Goal: Information Seeking & Learning: Learn about a topic

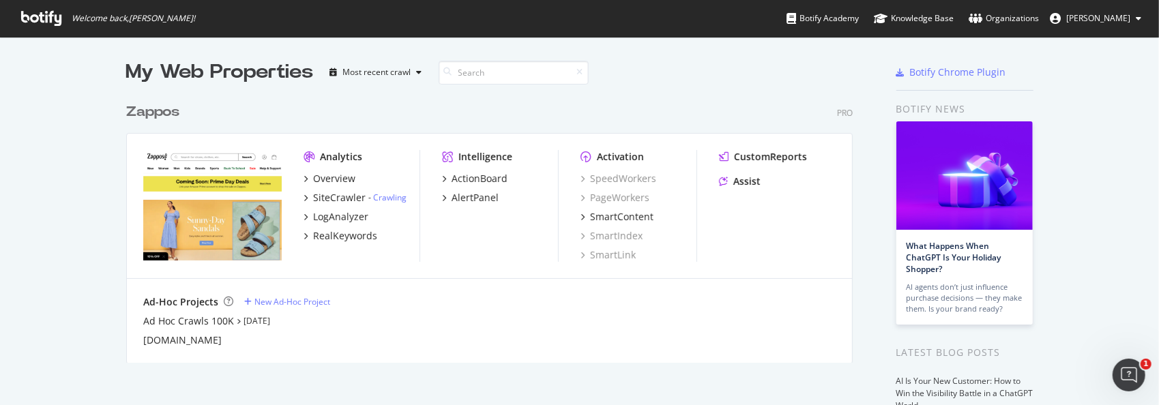
click at [154, 115] on div "Zappos" at bounding box center [152, 112] width 53 height 20
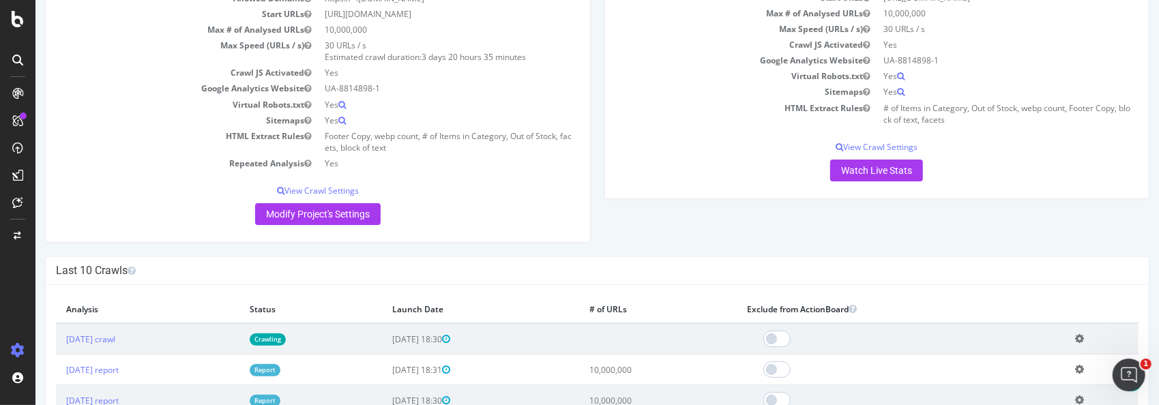
scroll to position [205, 0]
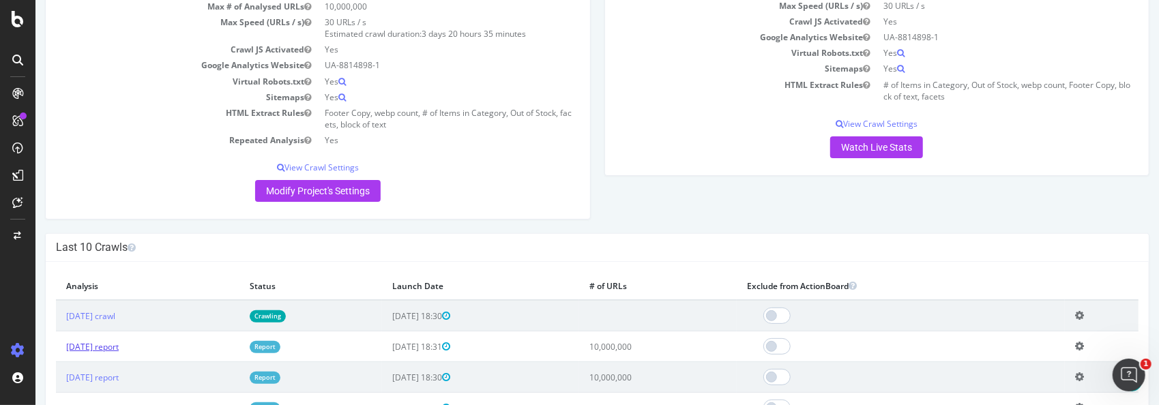
click at [107, 342] on link "[DATE] report" at bounding box center [91, 347] width 53 height 12
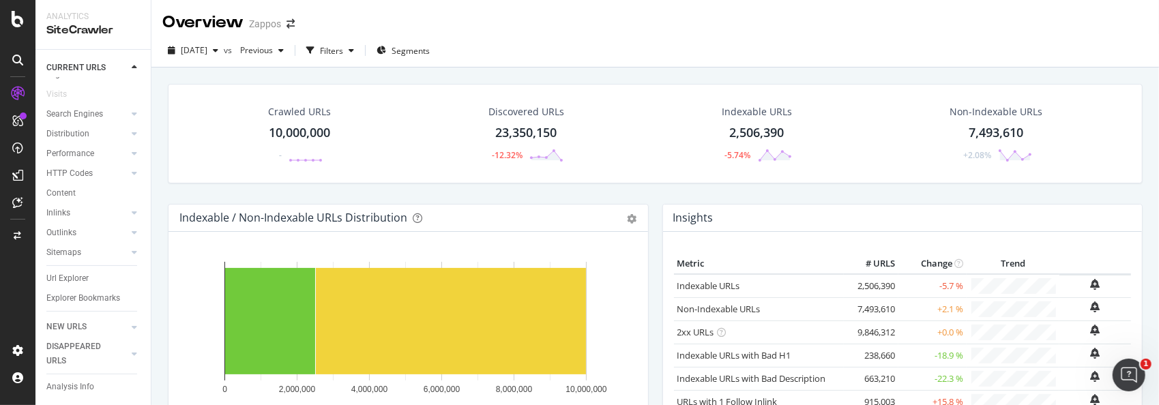
scroll to position [66, 0]
drag, startPoint x: 76, startPoint y: 208, endPoint x: 110, endPoint y: 201, distance: 34.8
click at [76, 208] on div "CustomReports" at bounding box center [83, 211] width 67 height 14
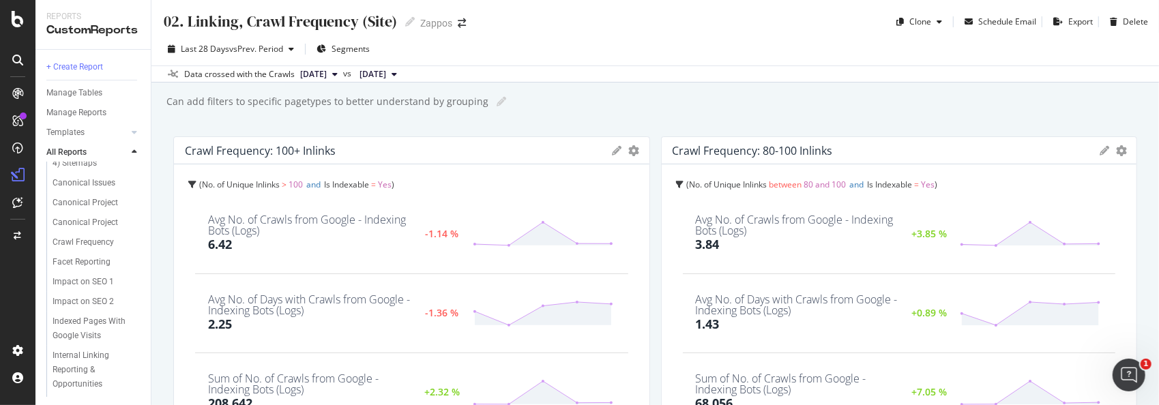
scroll to position [173, 0]
click at [86, 257] on div "Facet Reporting" at bounding box center [82, 260] width 58 height 14
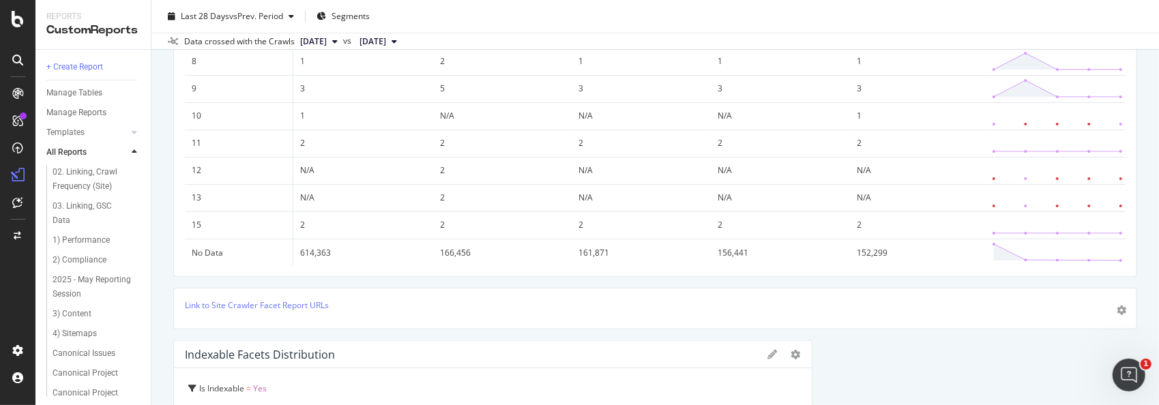
scroll to position [205, 0]
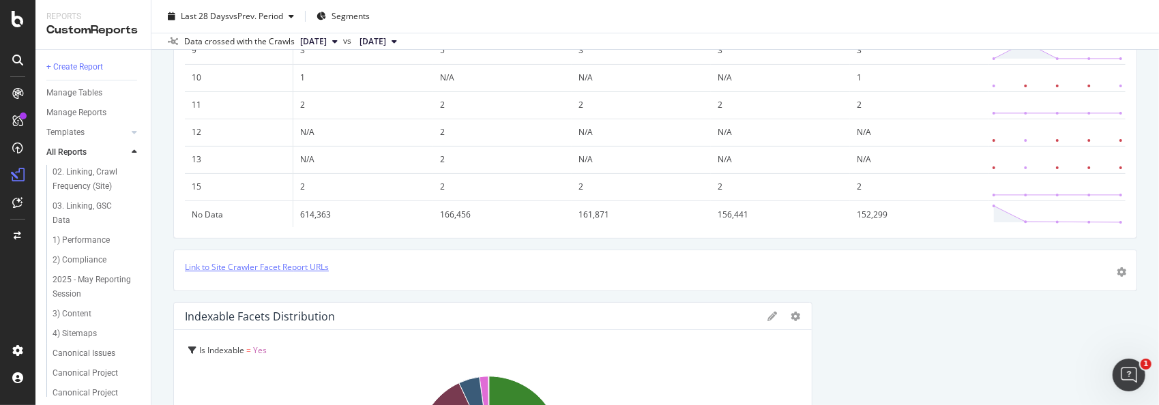
click at [321, 265] on link "Link to Site Crawler Facet Report URLs" at bounding box center [257, 267] width 144 height 12
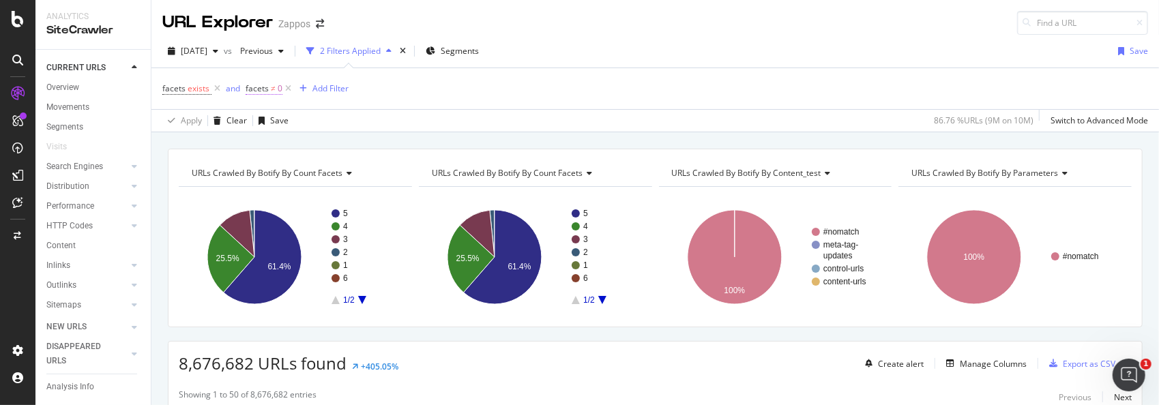
click at [263, 89] on span "facets" at bounding box center [256, 89] width 23 height 12
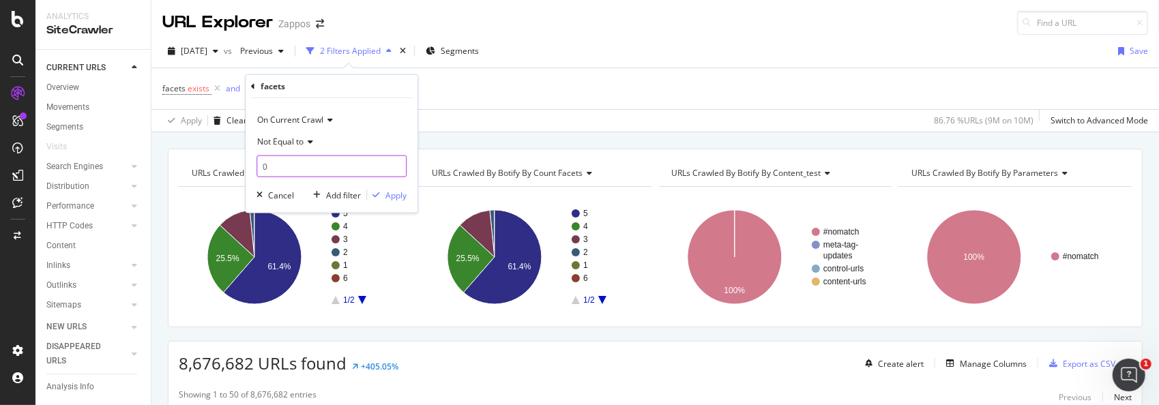
click at [293, 162] on input "0" at bounding box center [331, 166] width 150 height 22
type input "5"
click at [307, 140] on icon at bounding box center [308, 142] width 10 height 8
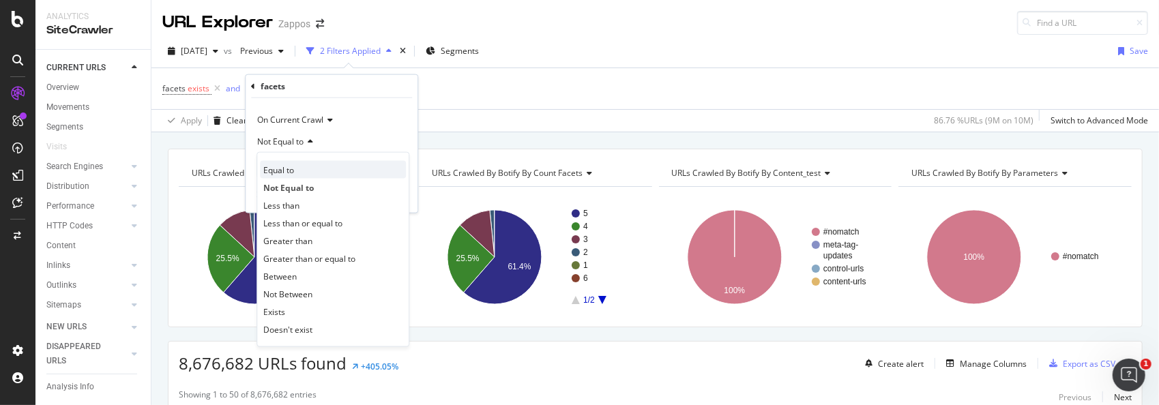
click at [296, 166] on div "Equal to" at bounding box center [333, 170] width 146 height 18
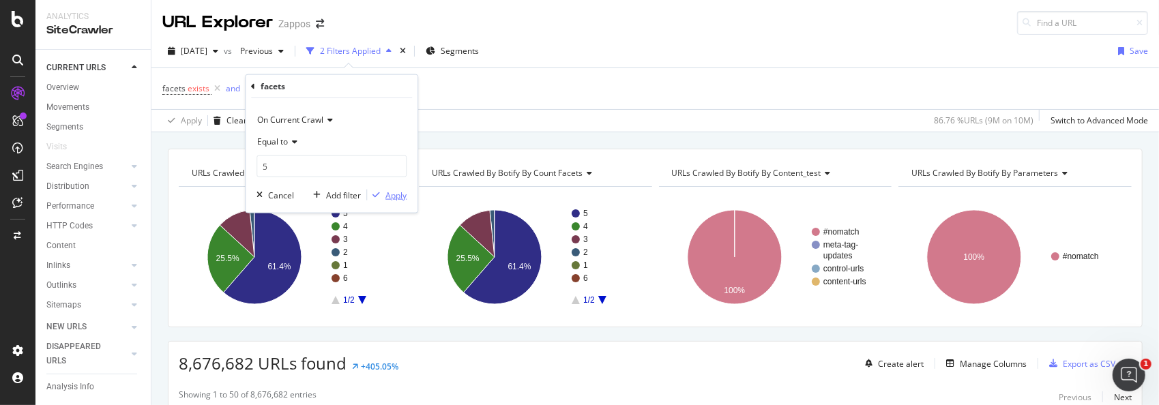
click at [402, 194] on div "Apply" at bounding box center [395, 195] width 21 height 12
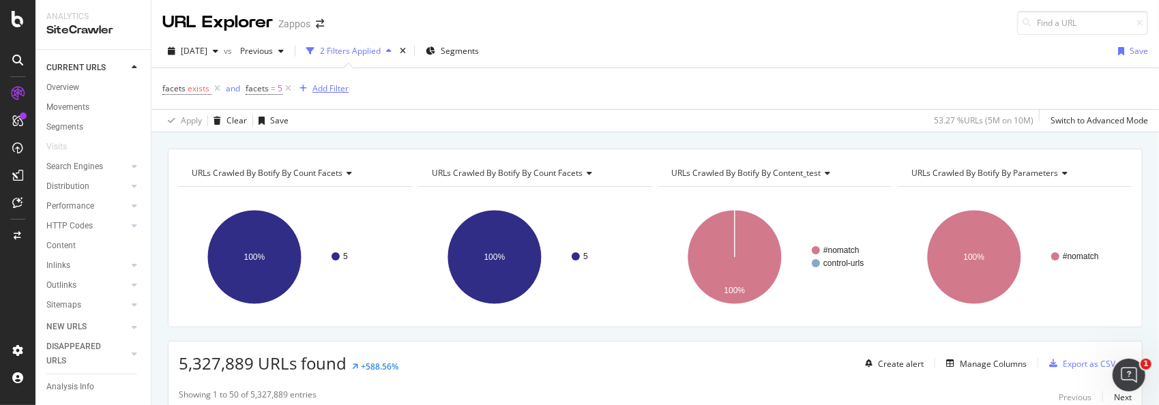
click at [310, 83] on div "Add Filter" at bounding box center [321, 88] width 55 height 15
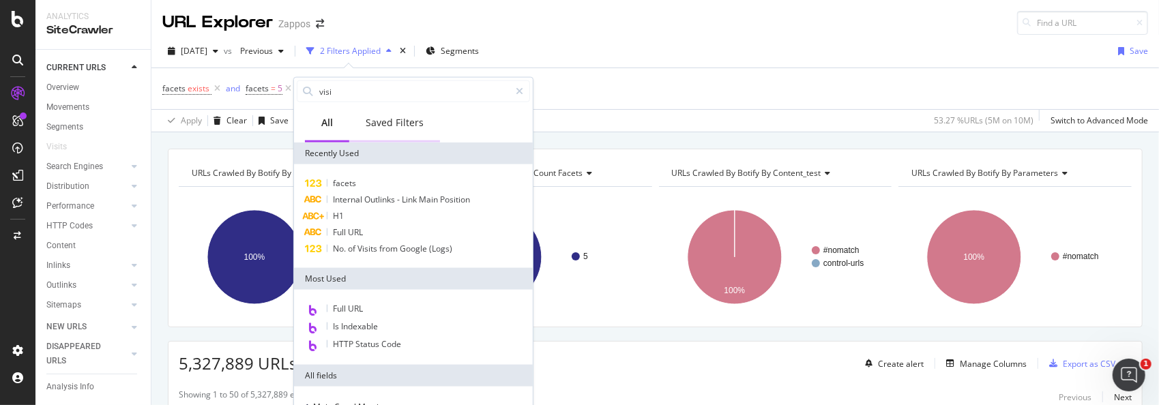
type input "visit"
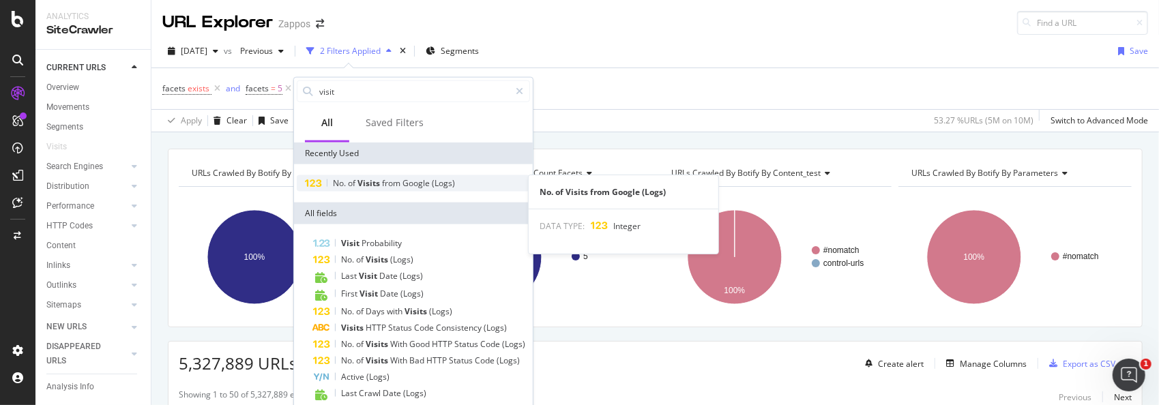
click at [387, 180] on span "from" at bounding box center [392, 183] width 20 height 12
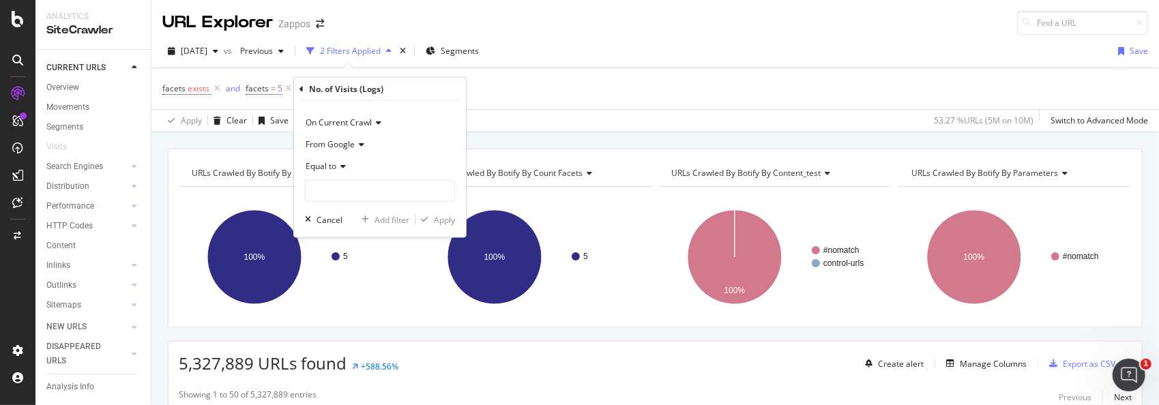
click at [345, 165] on icon at bounding box center [341, 166] width 10 height 8
click at [361, 142] on icon at bounding box center [360, 144] width 10 height 8
click at [347, 165] on div "Equal to" at bounding box center [380, 166] width 150 height 22
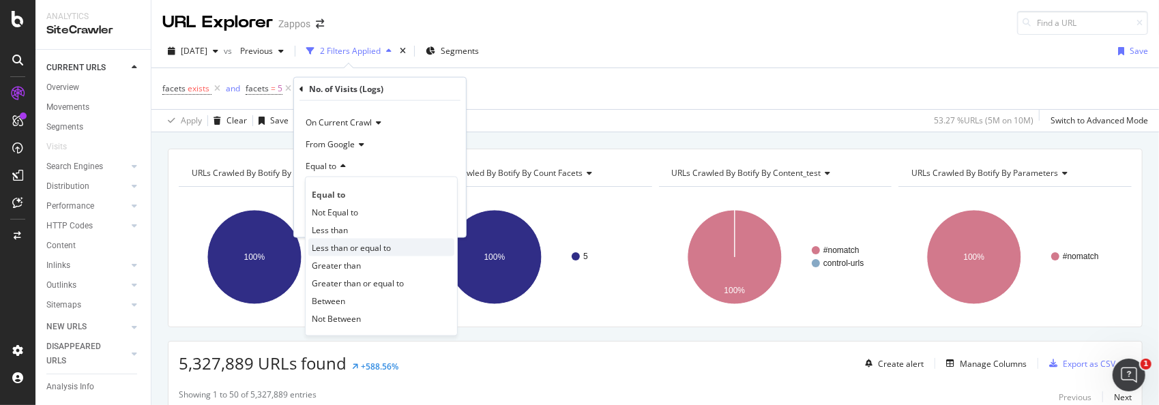
click at [339, 241] on span "Less than or equal to" at bounding box center [351, 247] width 79 height 12
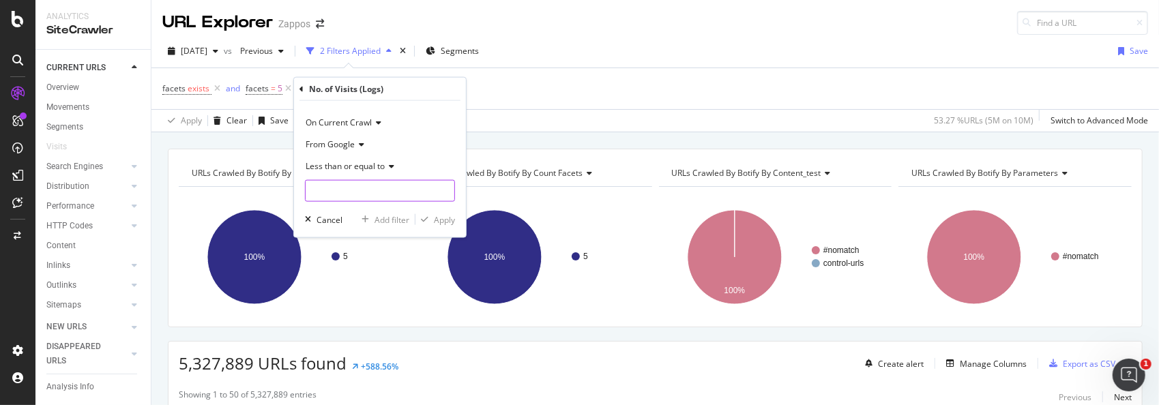
click at [341, 189] on input "number" at bounding box center [380, 191] width 150 height 22
type input "6"
click at [442, 224] on div "Apply" at bounding box center [444, 219] width 21 height 12
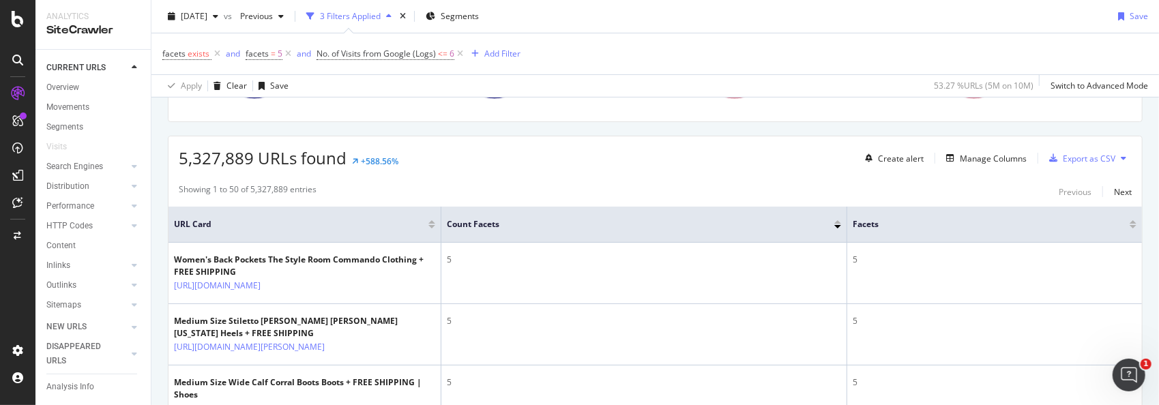
scroll to position [205, 0]
click at [993, 158] on div "Manage Columns" at bounding box center [992, 159] width 67 height 12
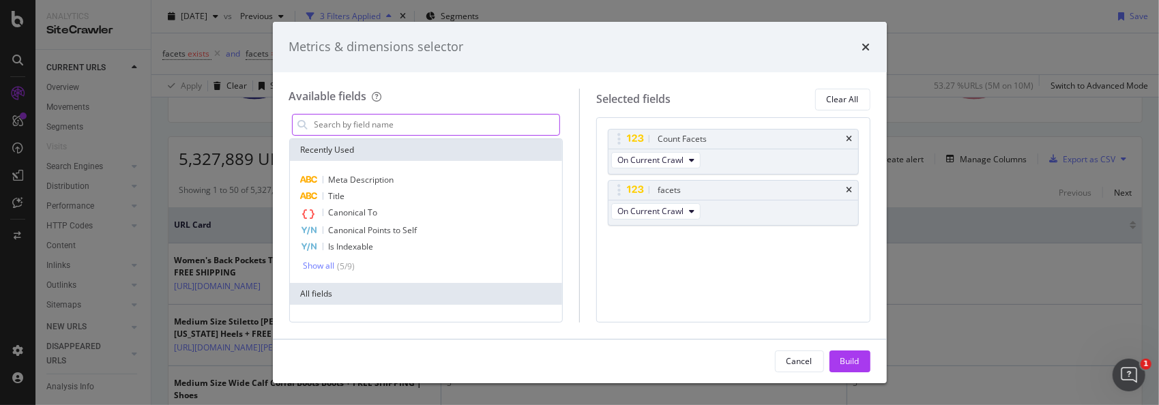
click at [446, 123] on input "modal" at bounding box center [436, 125] width 247 height 20
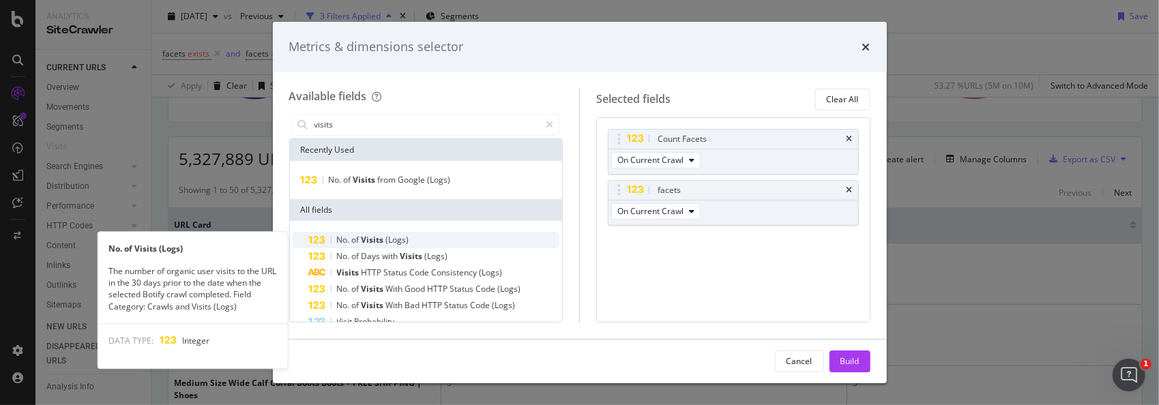
type input "visits"
click at [385, 236] on span "Visits" at bounding box center [373, 240] width 25 height 12
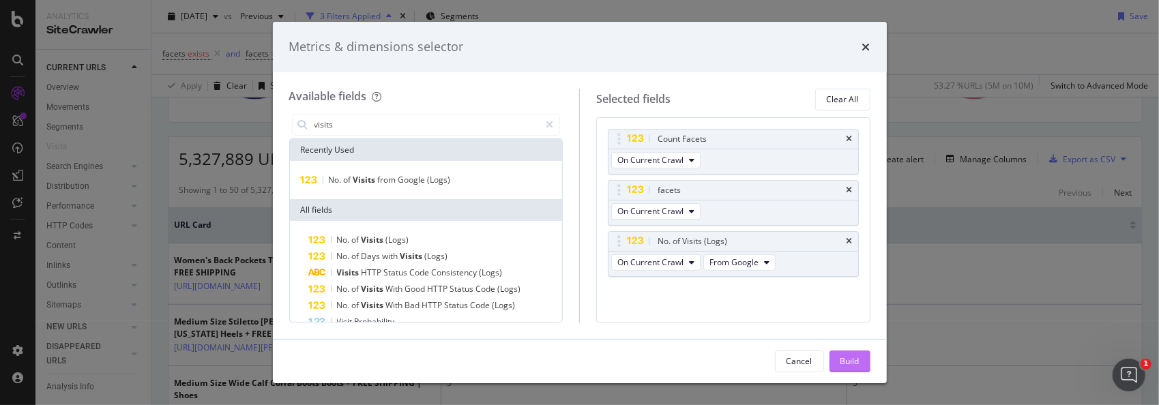
click at [841, 357] on div "Build" at bounding box center [849, 361] width 19 height 12
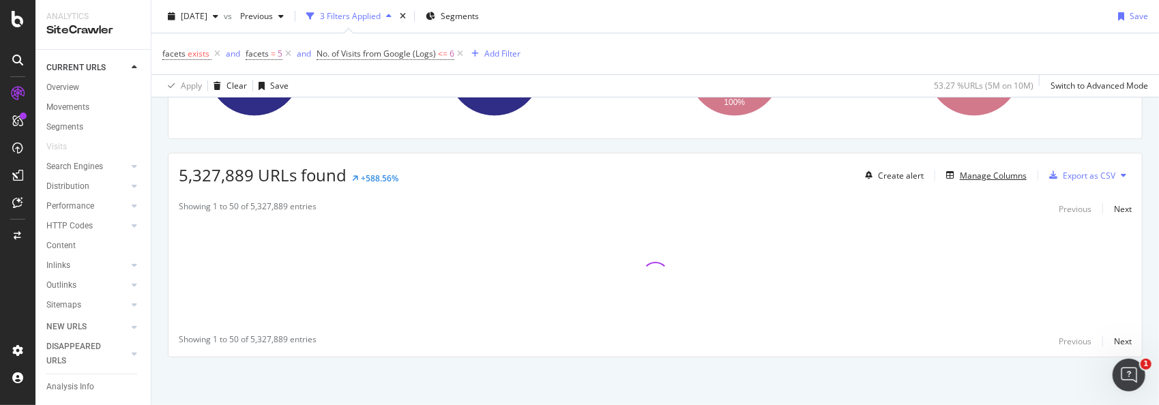
scroll to position [187, 0]
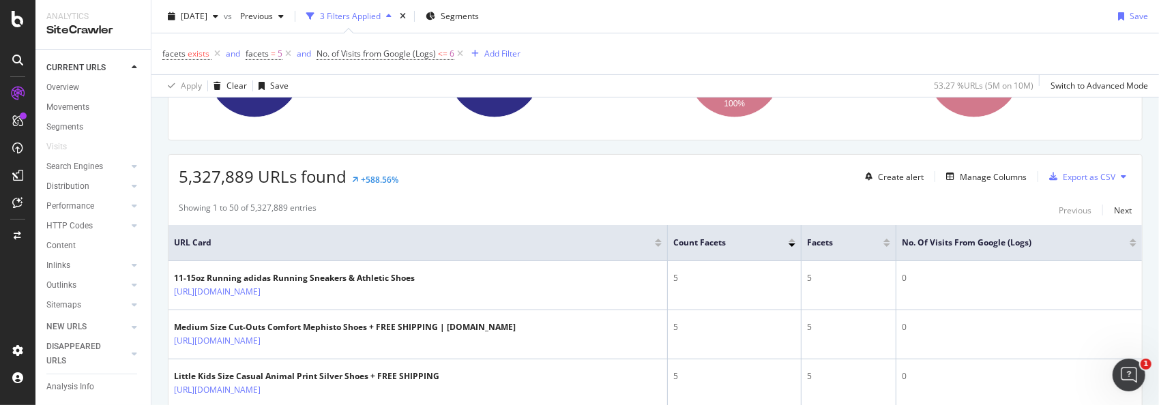
click at [1129, 240] on div at bounding box center [1132, 243] width 7 height 8
click at [1129, 239] on div at bounding box center [1132, 240] width 7 height 3
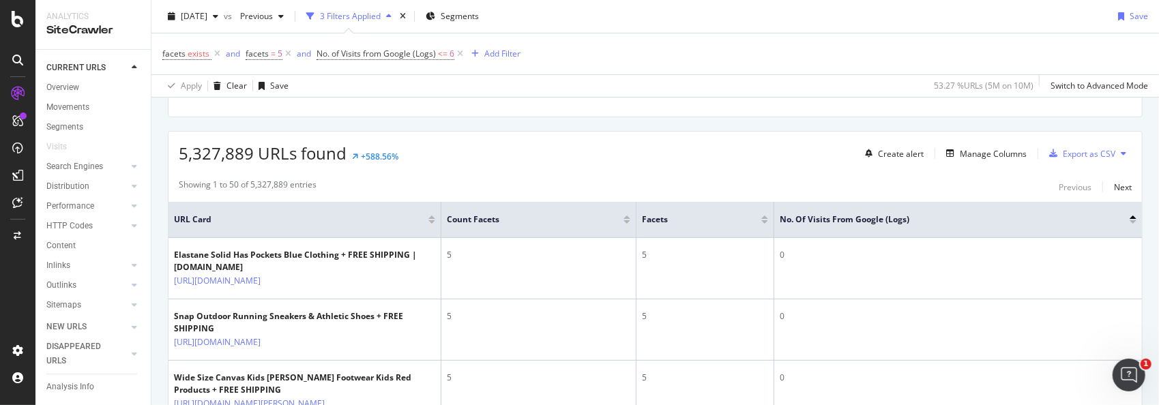
scroll to position [207, 0]
click at [1129, 218] on div at bounding box center [1132, 219] width 7 height 3
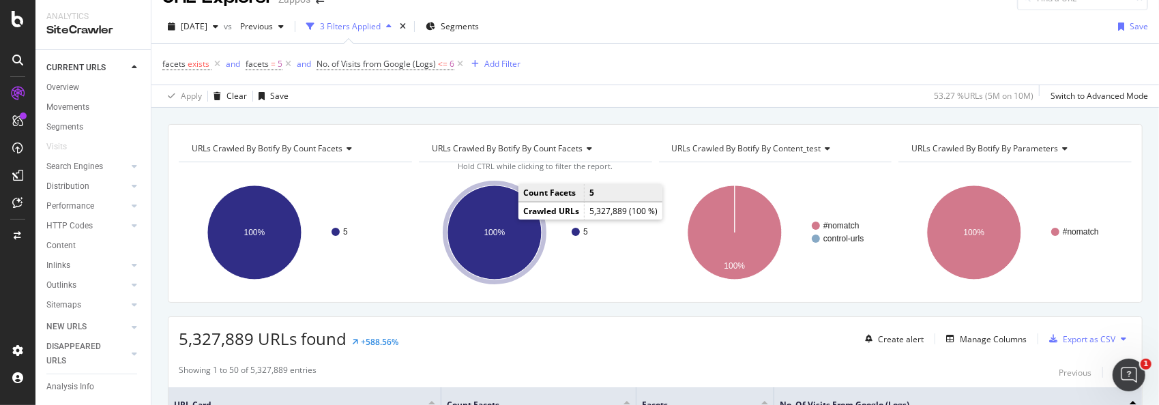
scroll to position [0, 0]
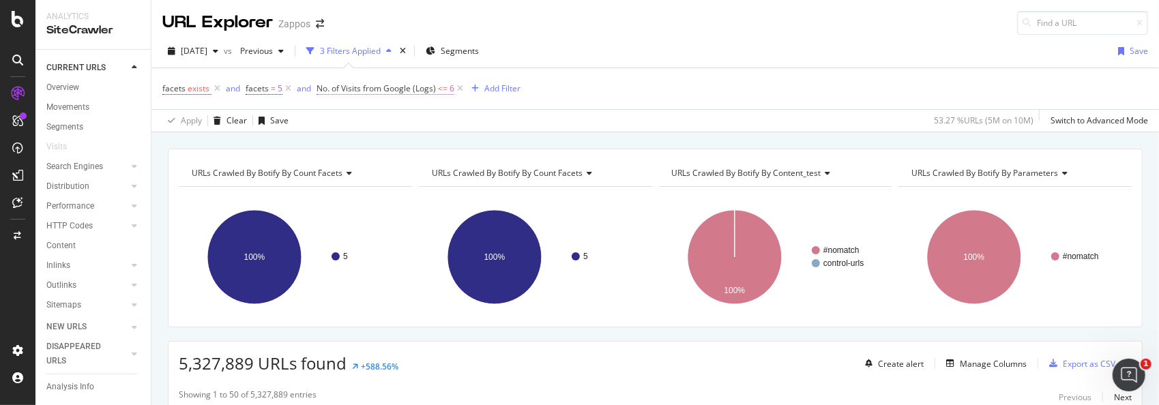
click at [373, 84] on span "No. of Visits from Google (Logs)" at bounding box center [375, 89] width 119 height 12
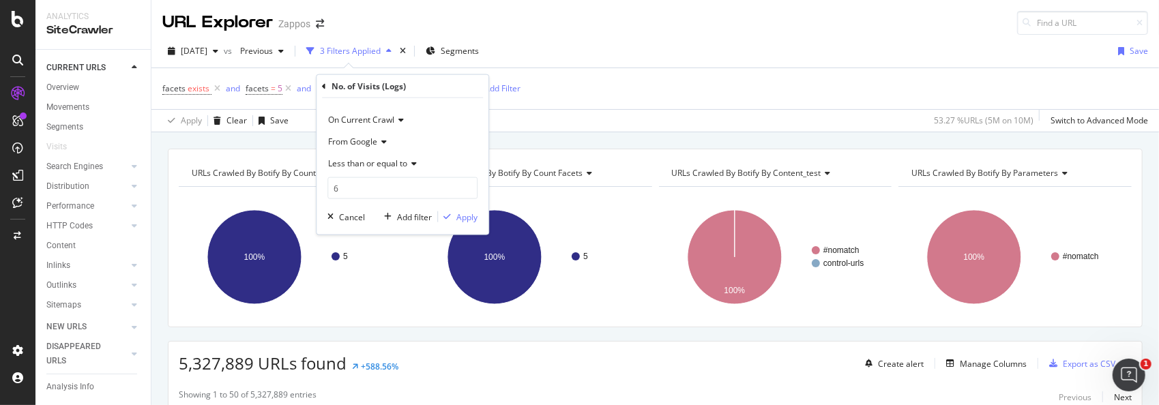
click at [415, 163] on icon at bounding box center [412, 164] width 10 height 8
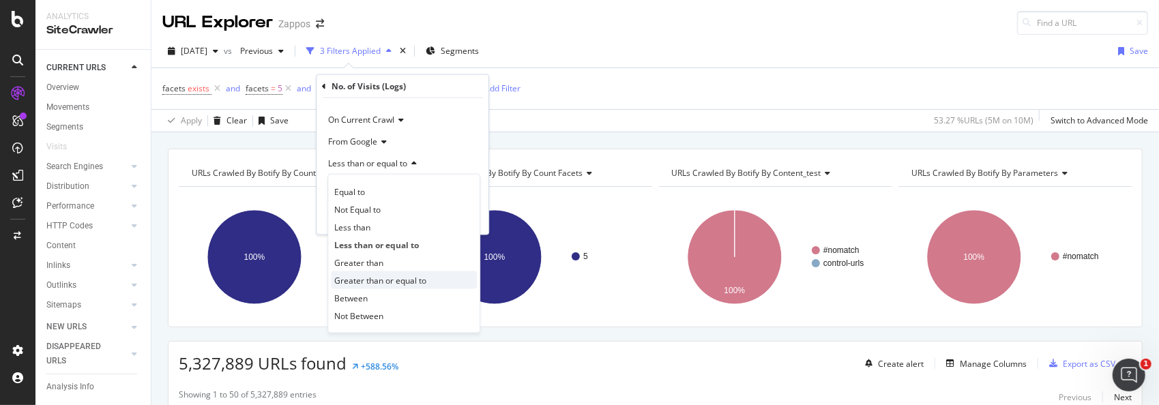
click at [375, 278] on span "Greater than or equal to" at bounding box center [380, 280] width 92 height 12
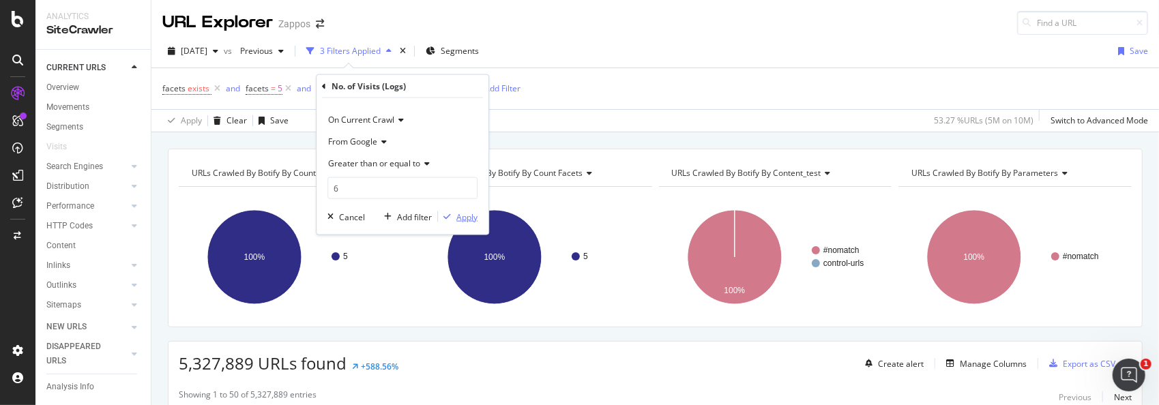
click at [454, 215] on div "button" at bounding box center [447, 217] width 18 height 8
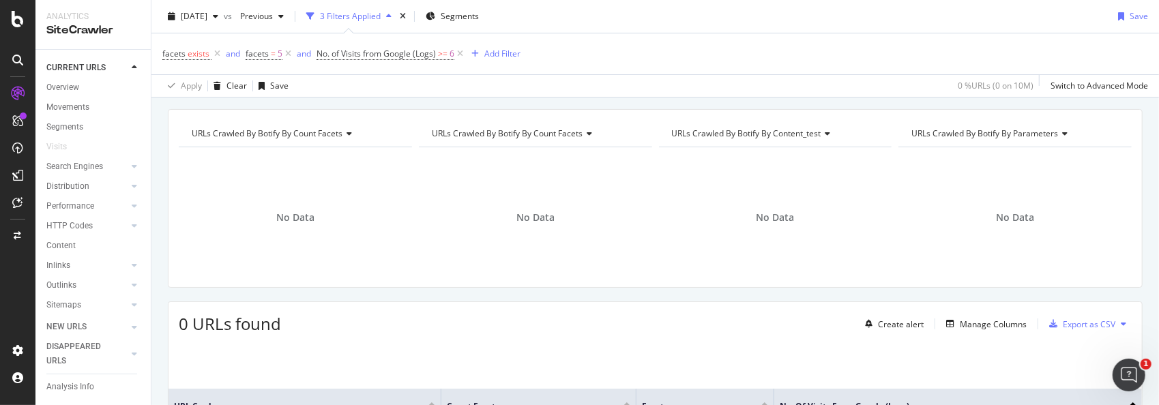
scroll to position [68, 0]
